Goal: Navigation & Orientation: Find specific page/section

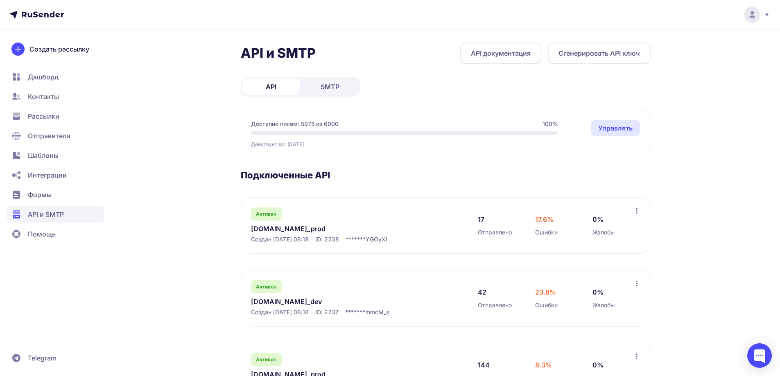
click at [39, 77] on span "Дашборд" at bounding box center [43, 77] width 31 height 10
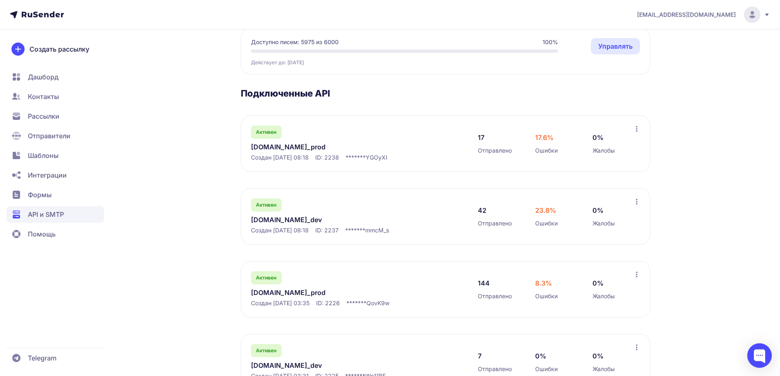
click at [279, 293] on link "[DOMAIN_NAME]_prod" at bounding box center [335, 293] width 168 height 10
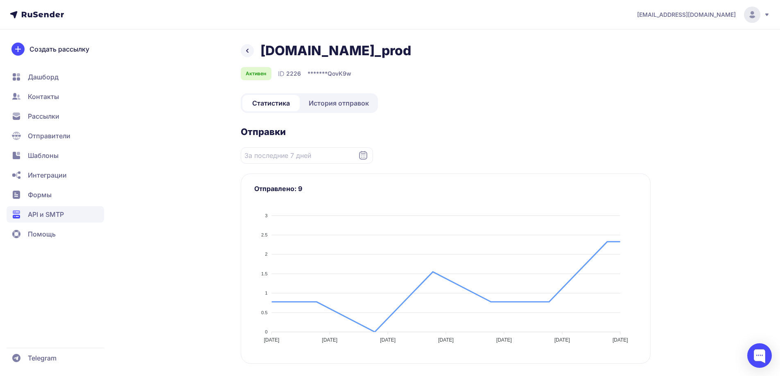
click at [332, 108] on link "История отправок" at bounding box center [339, 103] width 75 height 16
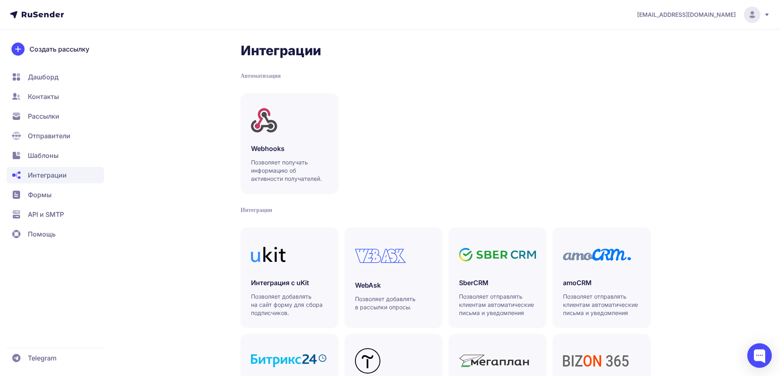
click at [54, 236] on span "Помощь" at bounding box center [42, 234] width 28 height 10
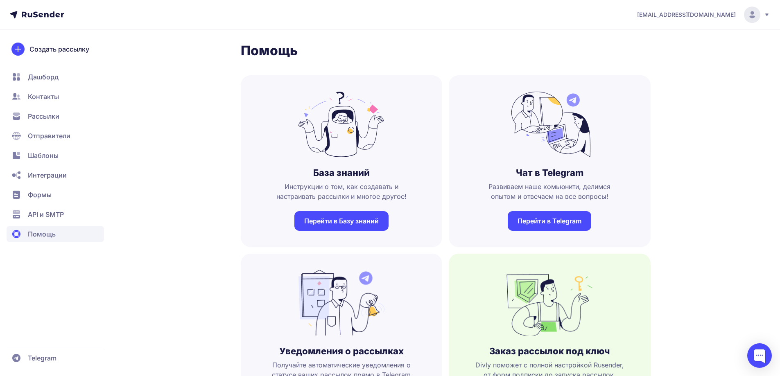
click at [768, 17] on icon at bounding box center [767, 14] width 7 height 7
click at [648, 57] on link "Тарифы" at bounding box center [697, 56] width 138 height 16
